Goal: Task Accomplishment & Management: Complete application form

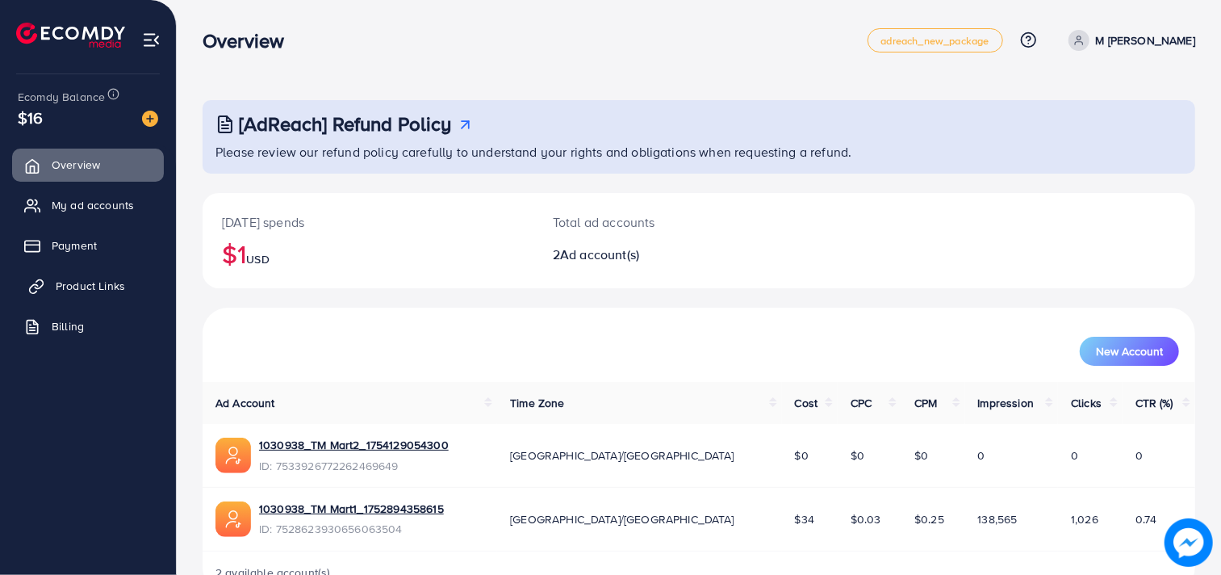
click at [57, 287] on span "Product Links" at bounding box center [90, 286] width 69 height 16
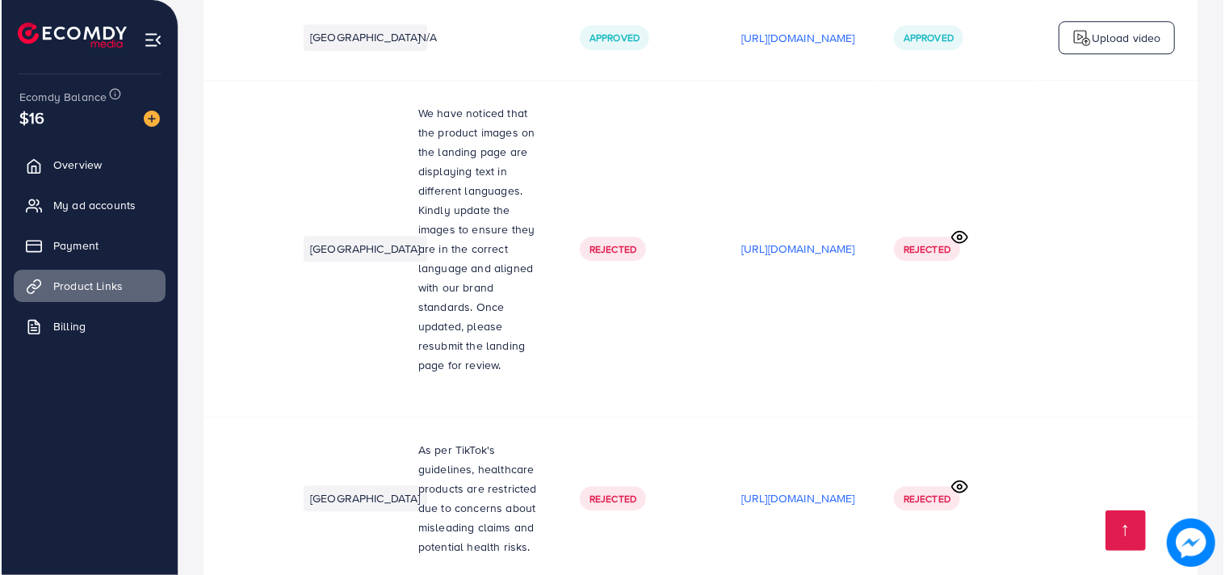
scroll to position [0, 286]
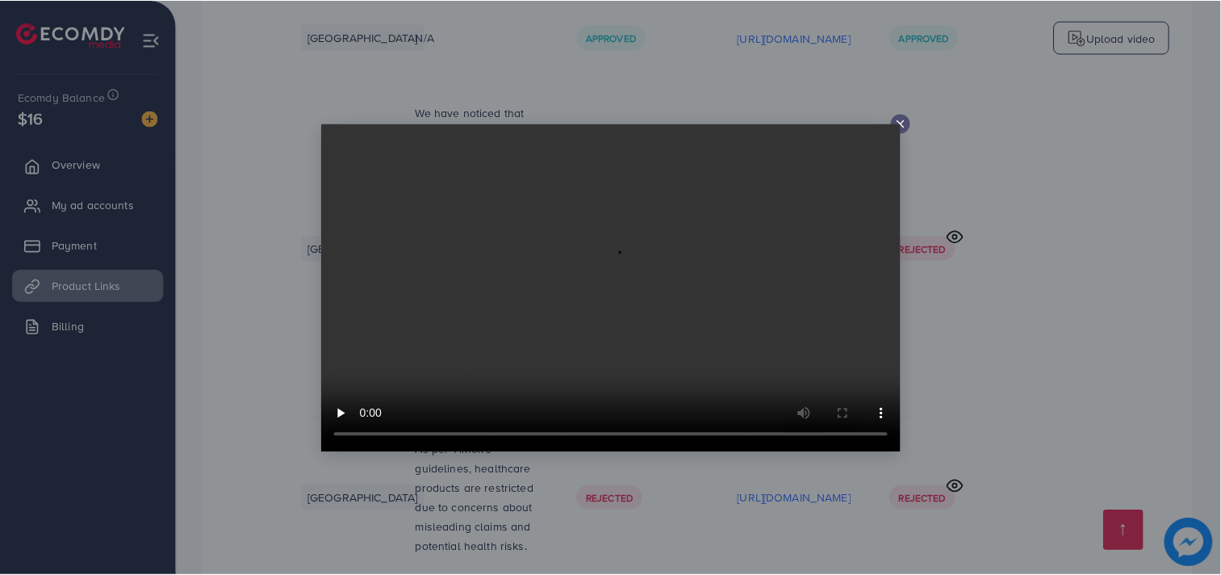
scroll to position [0, 285]
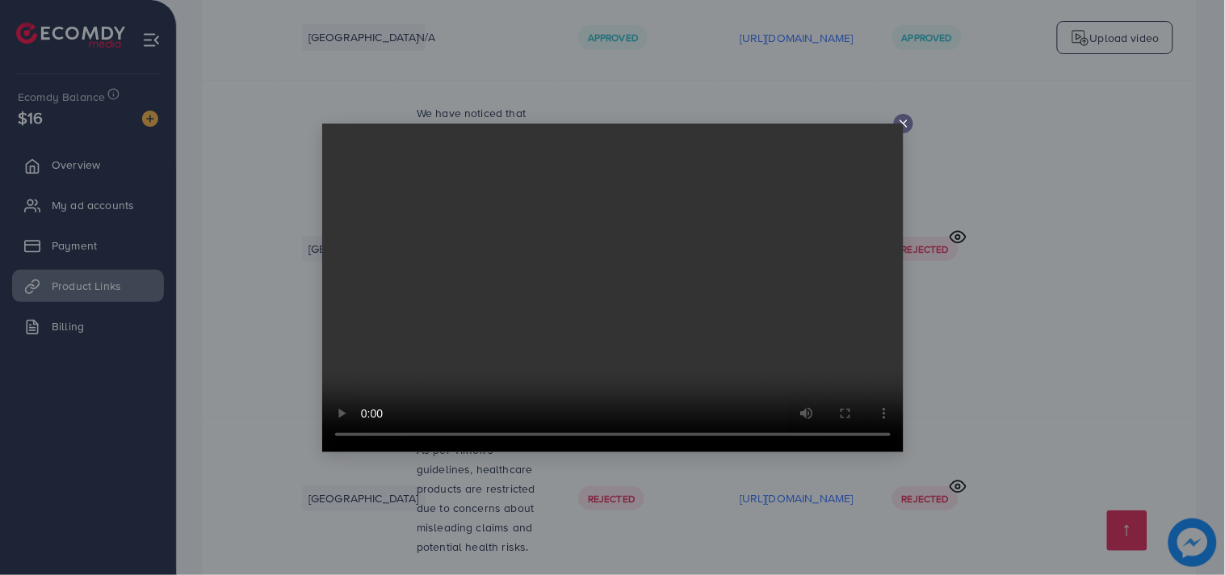
click at [903, 115] on div at bounding box center [903, 123] width 19 height 19
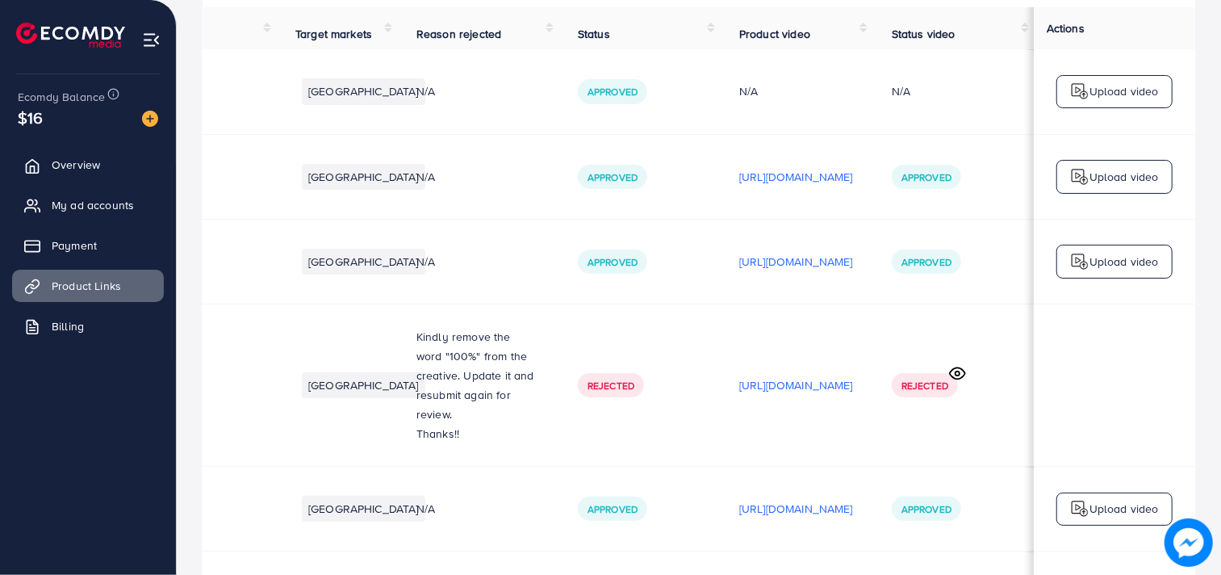
scroll to position [0, 0]
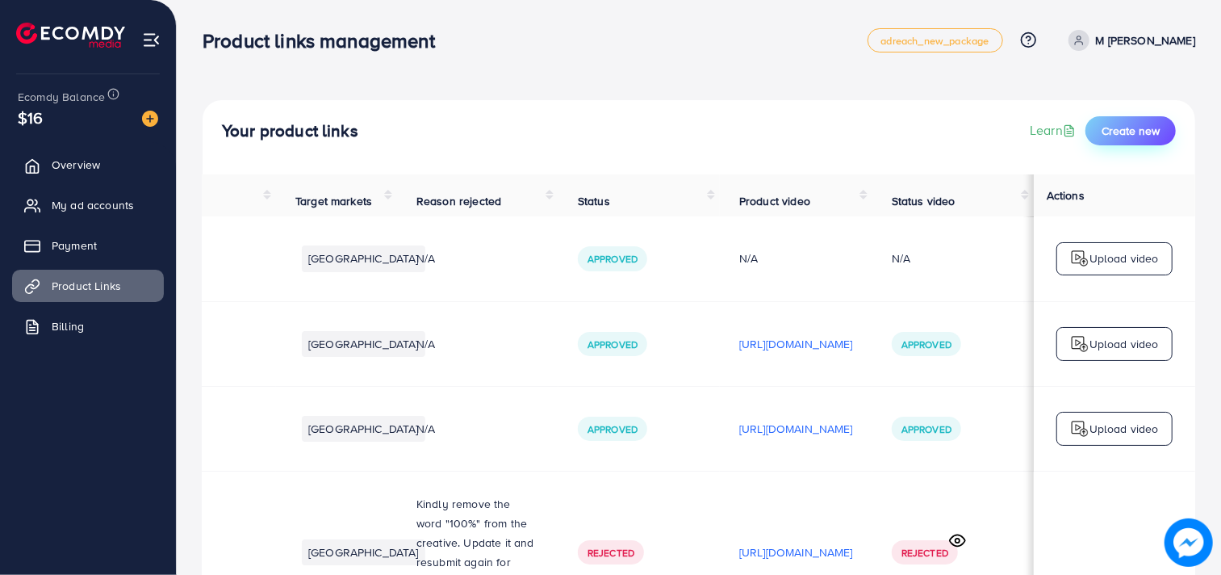
click at [1110, 124] on span "Create new" at bounding box center [1131, 131] width 58 height 16
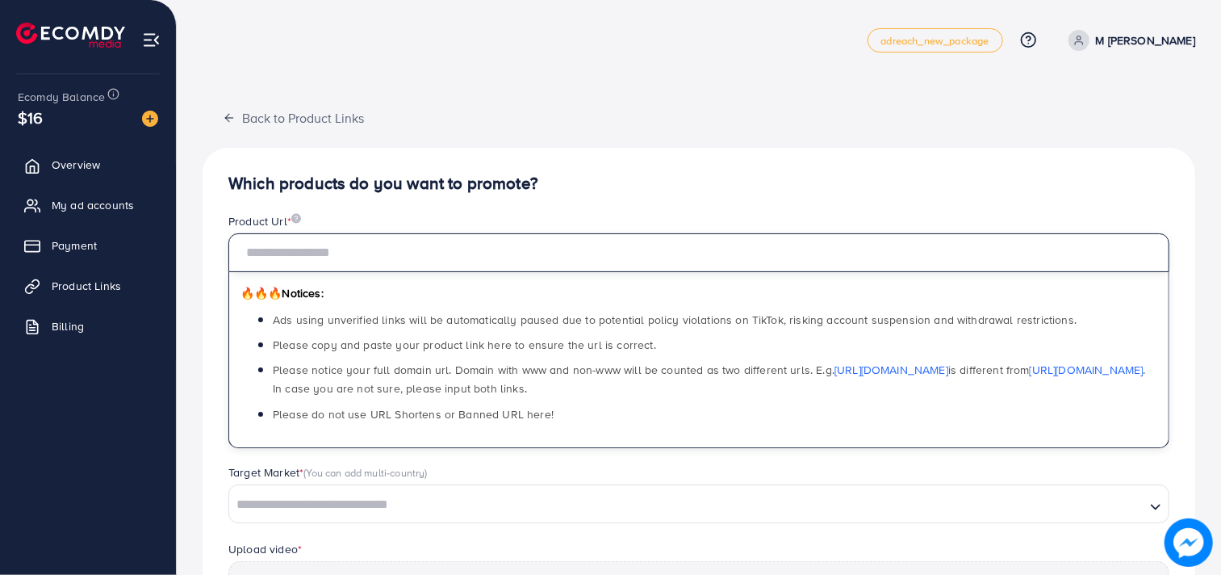
click at [449, 243] on input "text" at bounding box center [698, 252] width 941 height 39
paste input "**********"
type input "**********"
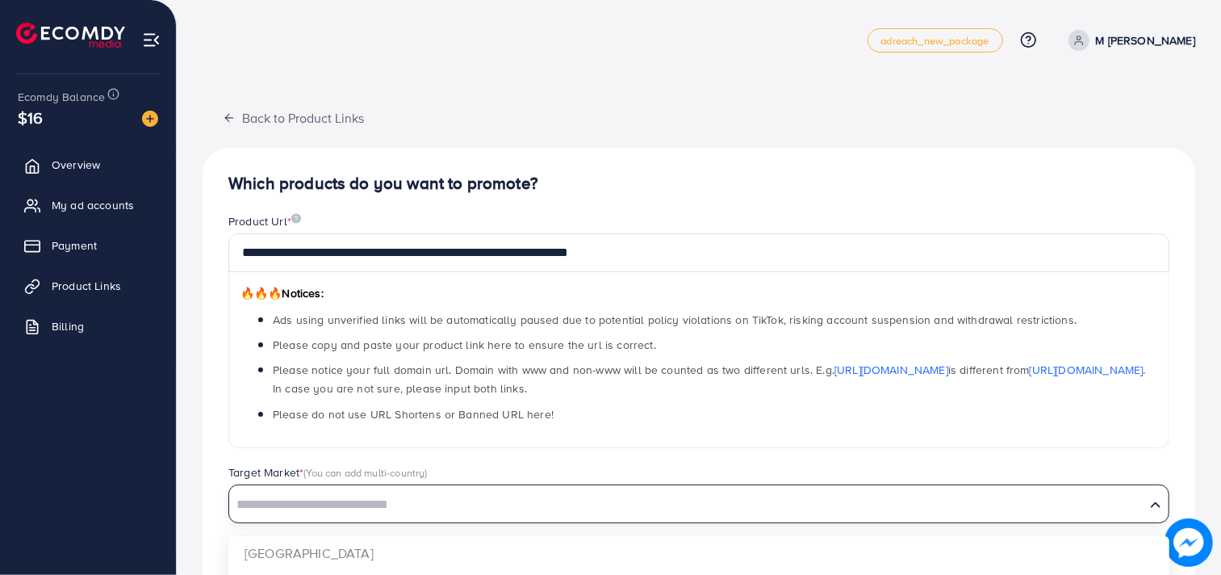
click at [315, 507] on input "Search for option" at bounding box center [687, 504] width 913 height 25
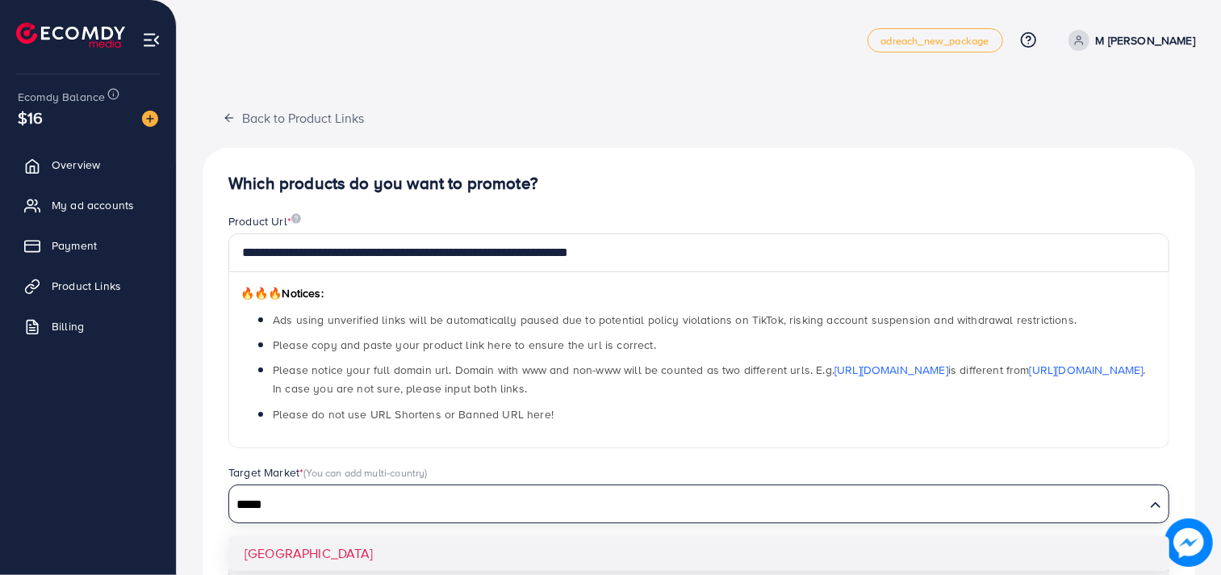
type input "*****"
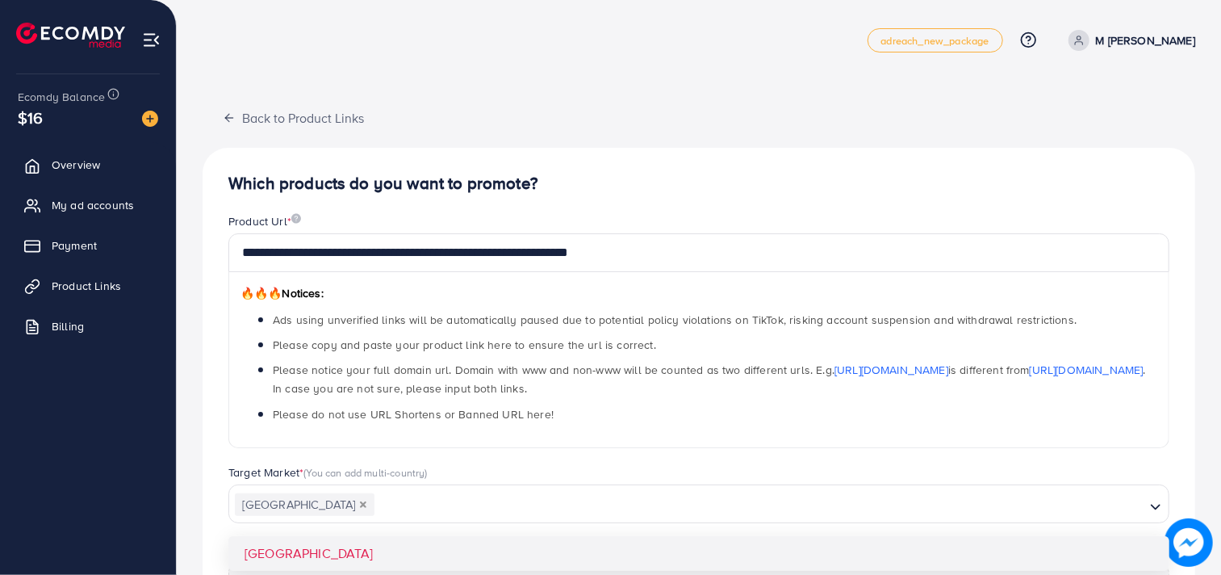
click at [285, 549] on div "**********" at bounding box center [699, 506] width 993 height 716
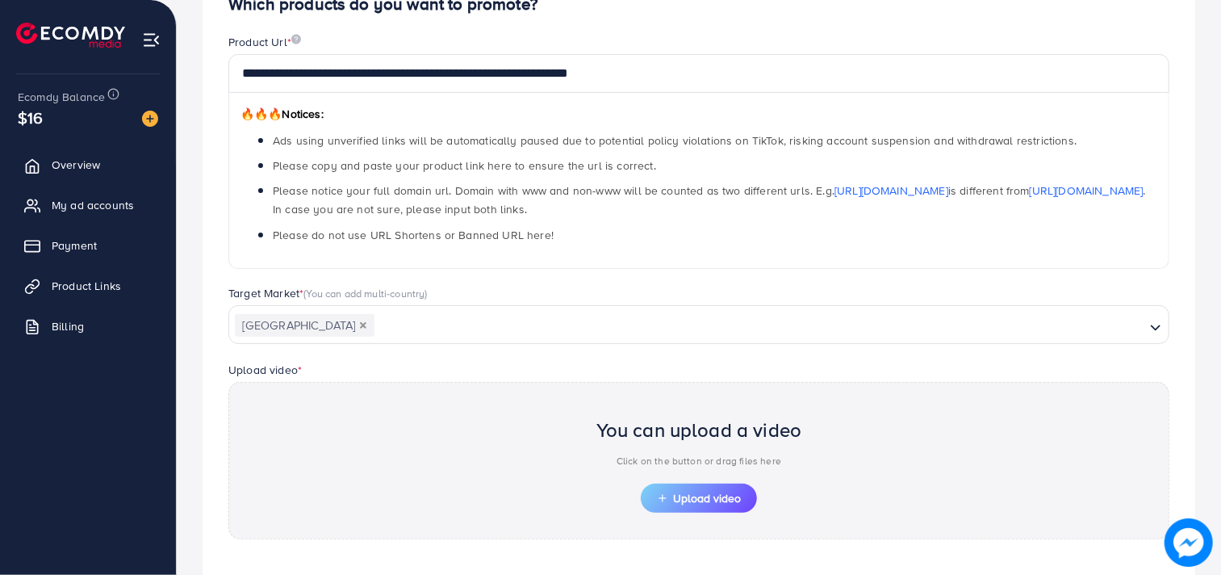
scroll to position [245, 0]
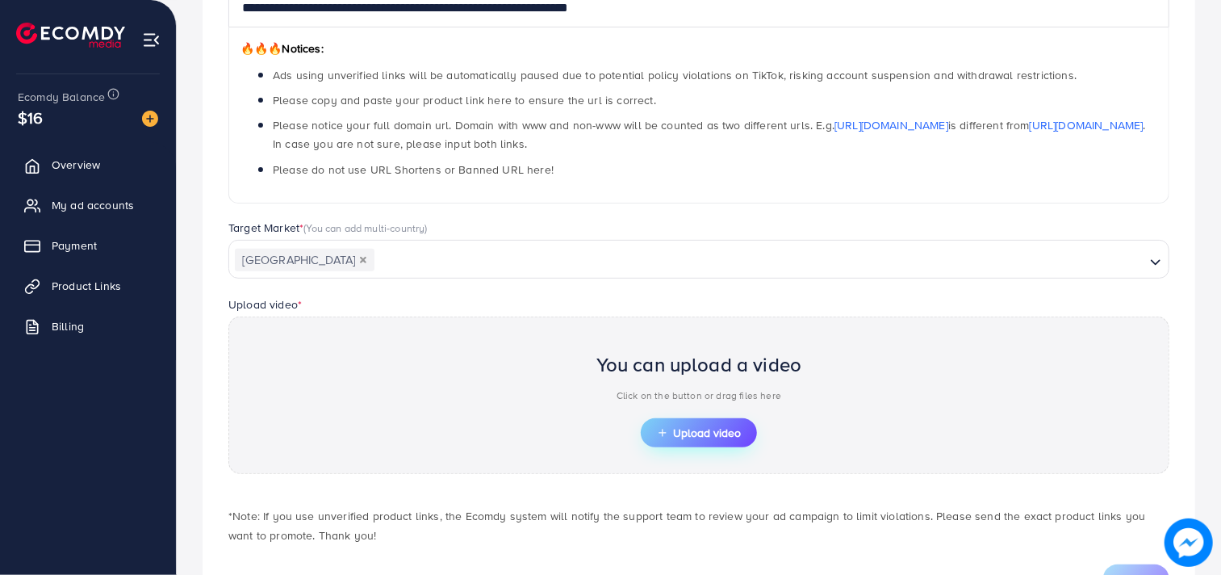
click at [707, 430] on span "Upload video" at bounding box center [699, 432] width 84 height 11
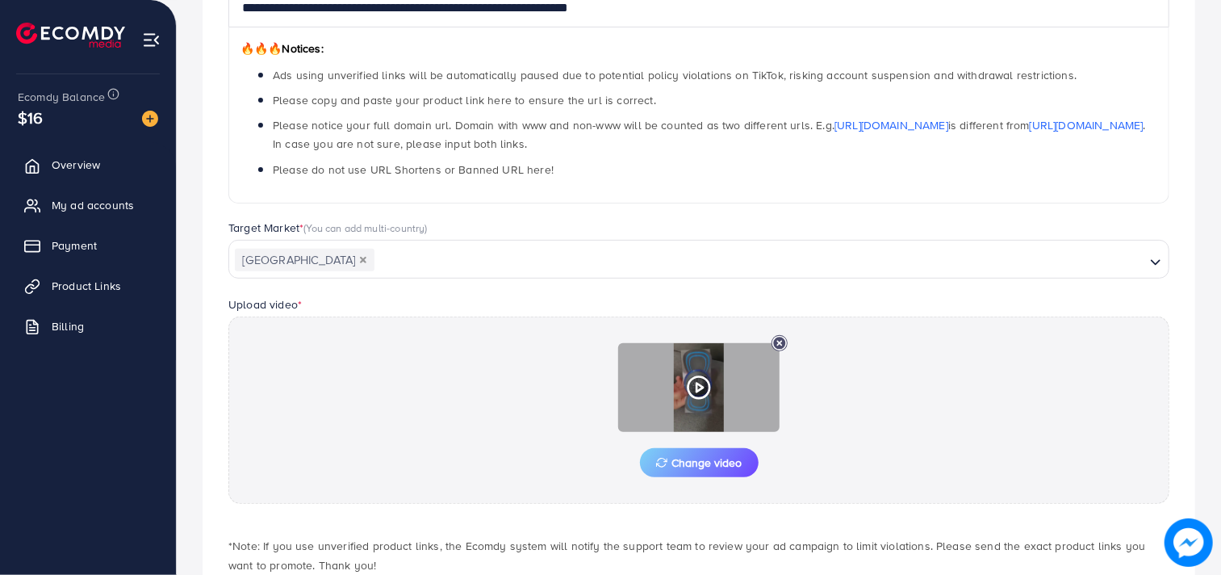
click at [690, 400] on div at bounding box center [698, 387] width 161 height 89
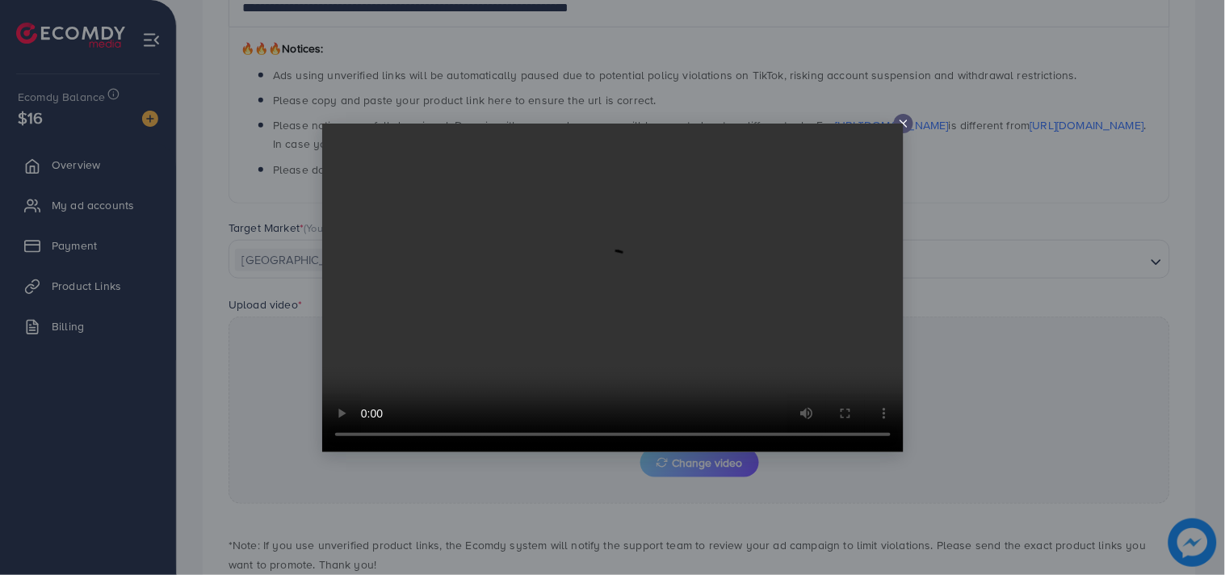
click at [902, 124] on video at bounding box center [612, 288] width 581 height 329
click at [903, 119] on icon at bounding box center [903, 123] width 13 height 13
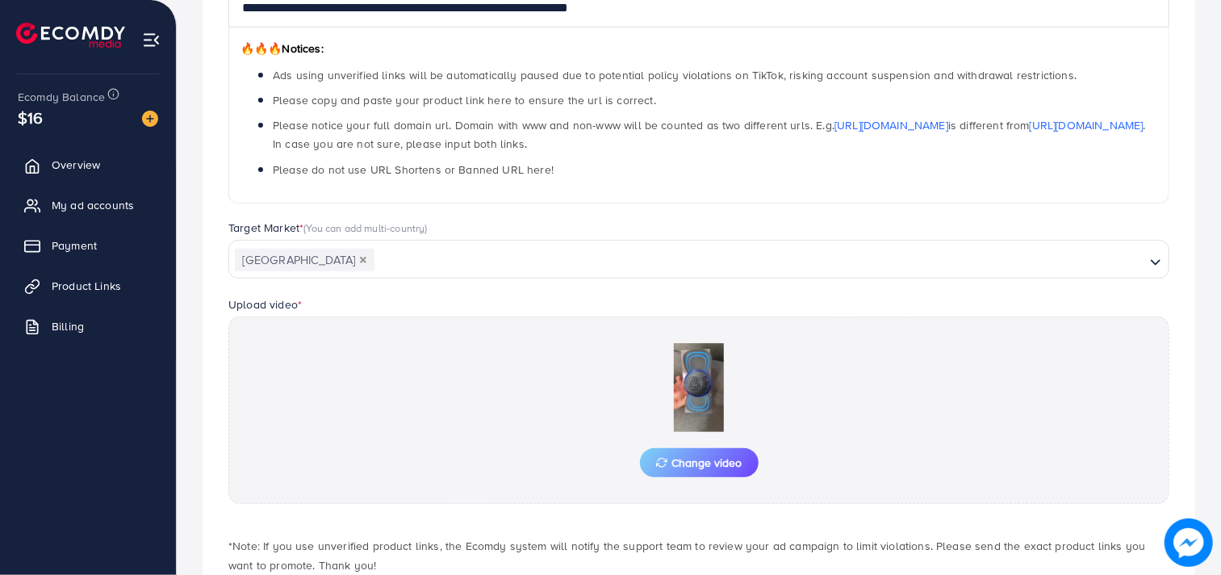
scroll to position [344, 0]
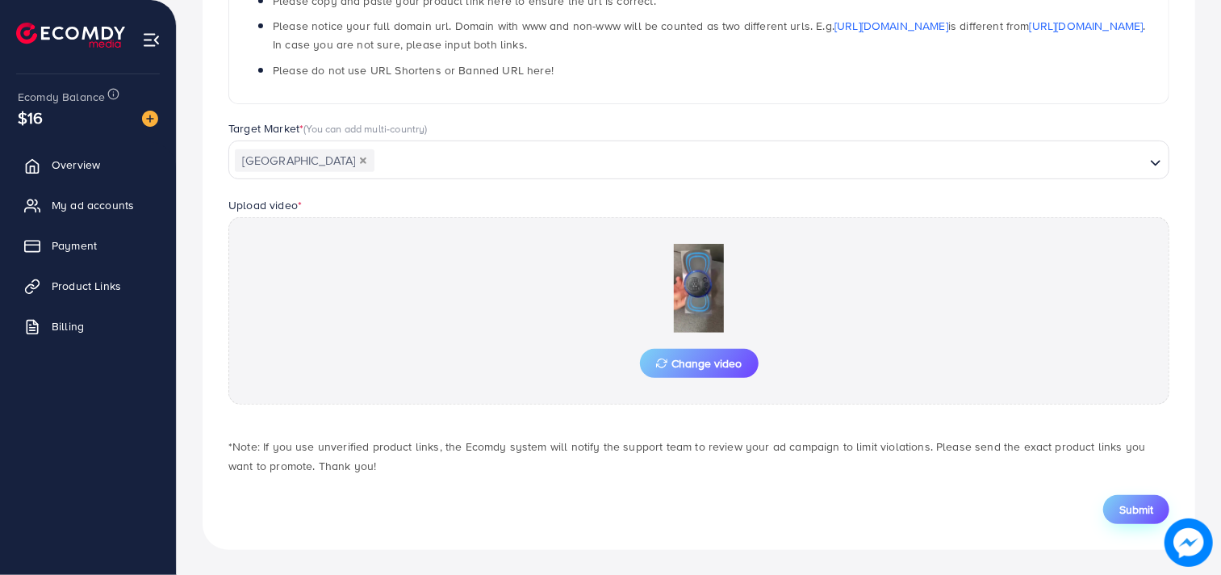
click at [1136, 501] on span "Submit" at bounding box center [1137, 509] width 34 height 16
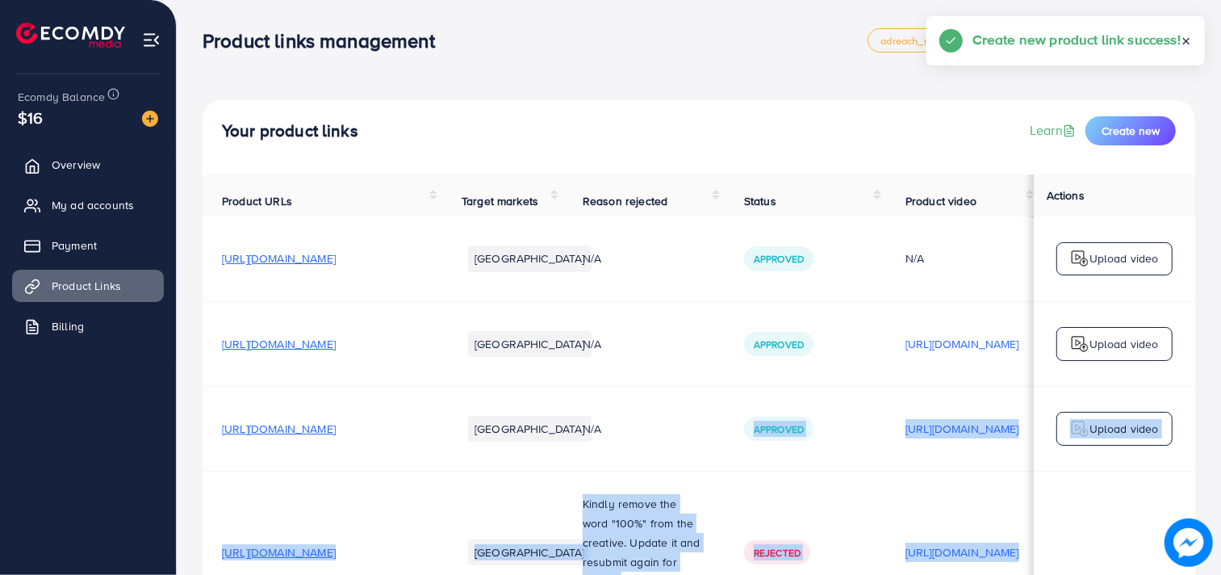
drag, startPoint x: 1136, startPoint y: 501, endPoint x: 697, endPoint y: 445, distance: 442.7
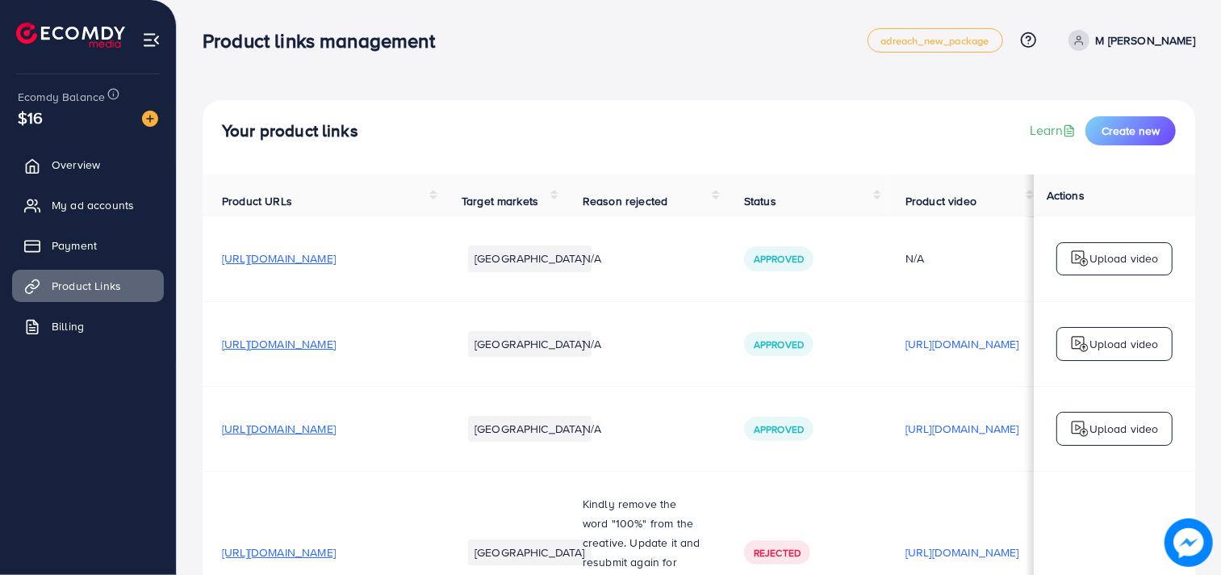
click at [496, 124] on div "Your product links Learn Create new" at bounding box center [699, 130] width 954 height 29
